Goal: Find contact information: Find contact information

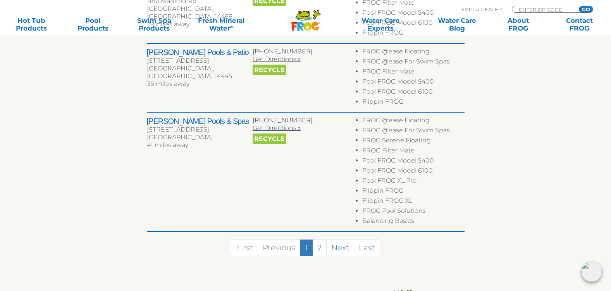
scroll to position [581, 0]
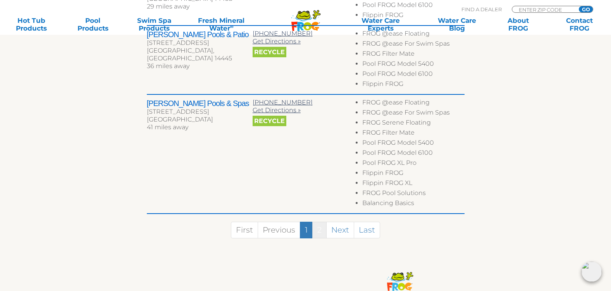
click at [320, 232] on link "2" at bounding box center [319, 230] width 14 height 17
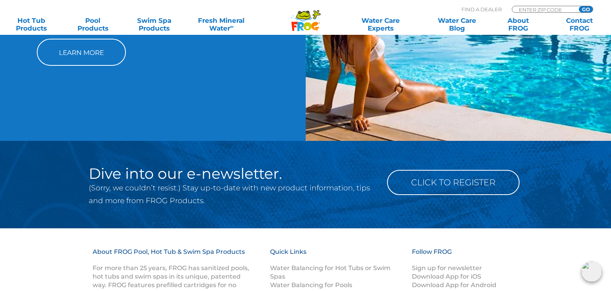
scroll to position [215, 0]
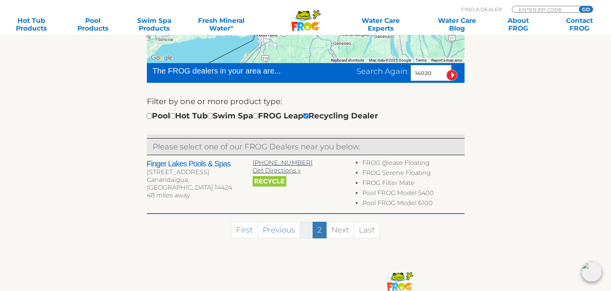
click at [307, 229] on link "1" at bounding box center [306, 230] width 13 height 17
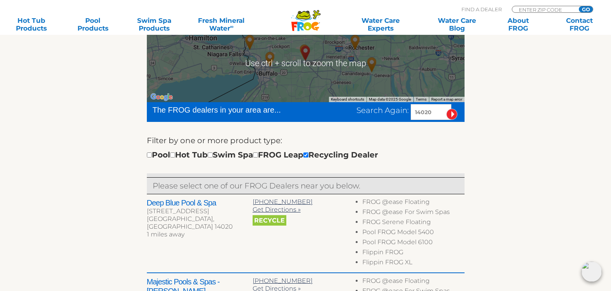
scroll to position [176, 0]
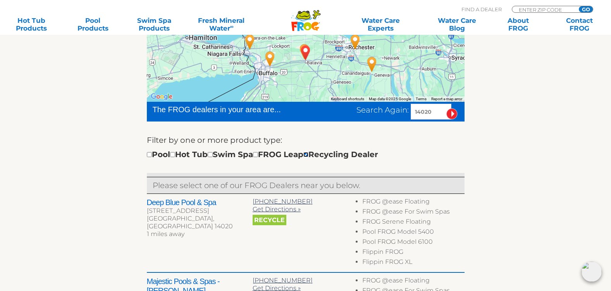
click at [308, 153] on input "checkbox" at bounding box center [305, 154] width 5 height 5
checkbox input "false"
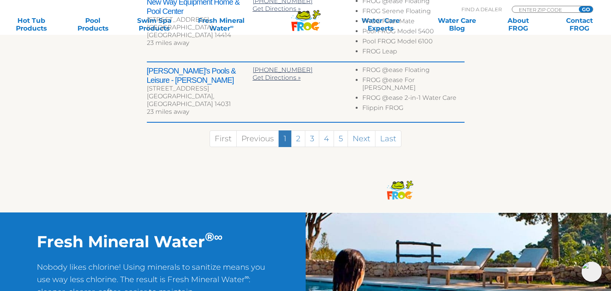
scroll to position [665, 0]
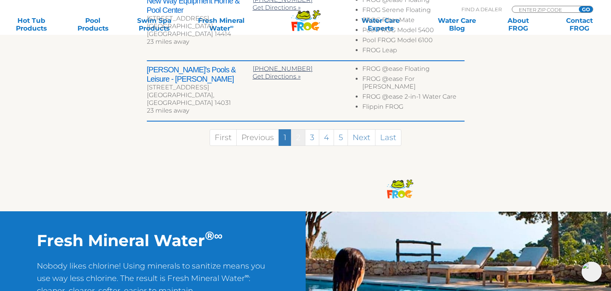
click at [299, 131] on link "2" at bounding box center [298, 137] width 14 height 17
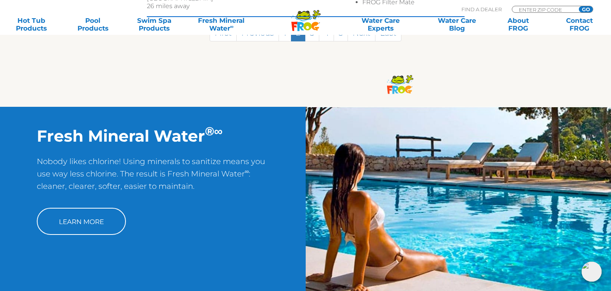
scroll to position [549, 0]
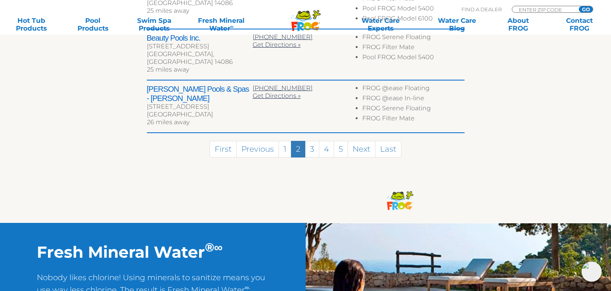
click at [299, 141] on link "2" at bounding box center [298, 149] width 14 height 17
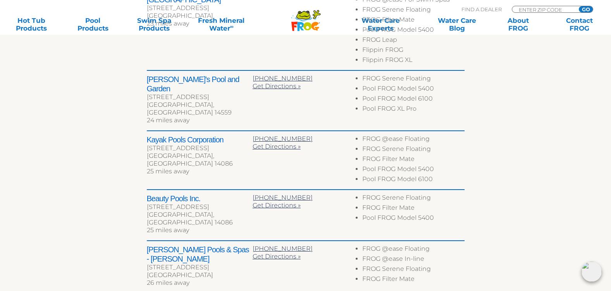
scroll to position [471, 0]
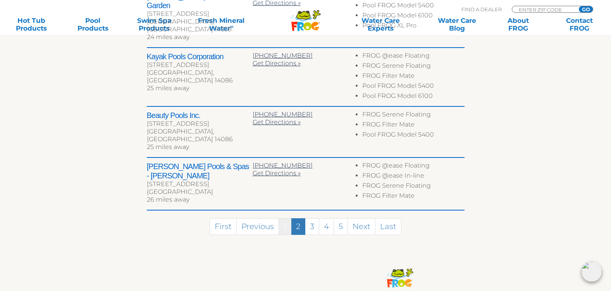
click at [285, 218] on link "1" at bounding box center [284, 226] width 13 height 17
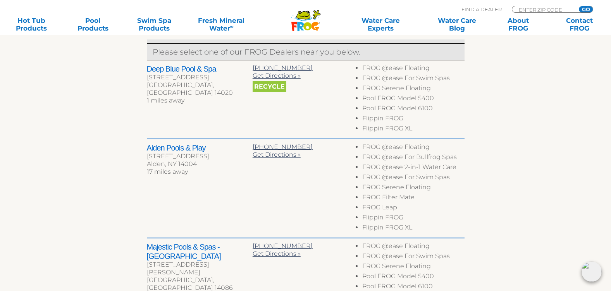
scroll to position [200, 0]
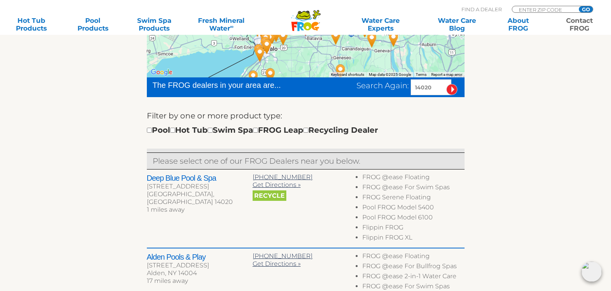
click at [575, 24] on link "Contact FROG" at bounding box center [579, 24] width 48 height 15
